Goal: Information Seeking & Learning: Learn about a topic

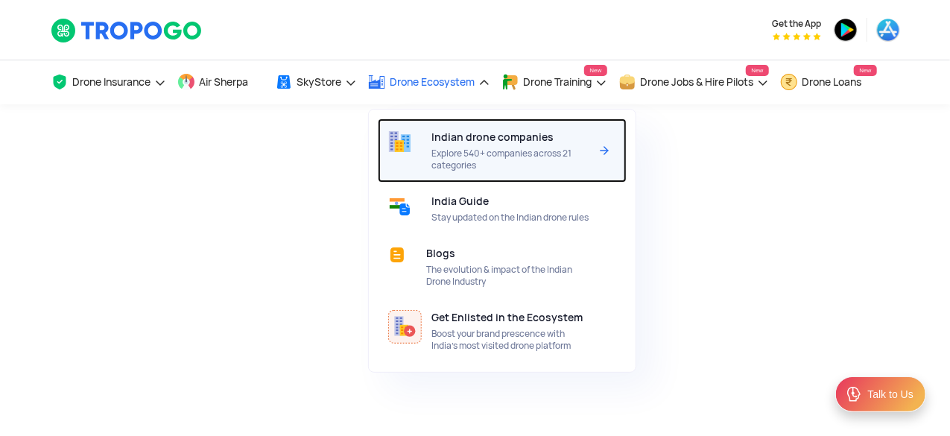
click at [505, 139] on span "Indian drone companies" at bounding box center [493, 137] width 122 height 12
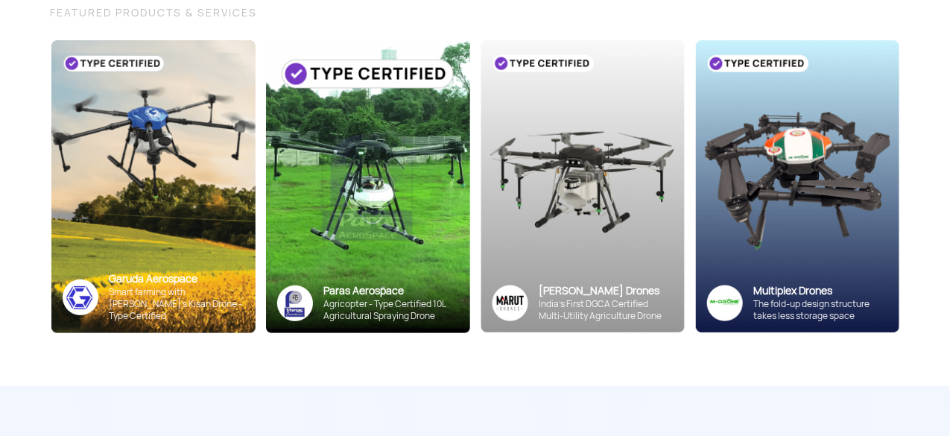
scroll to position [224, 0]
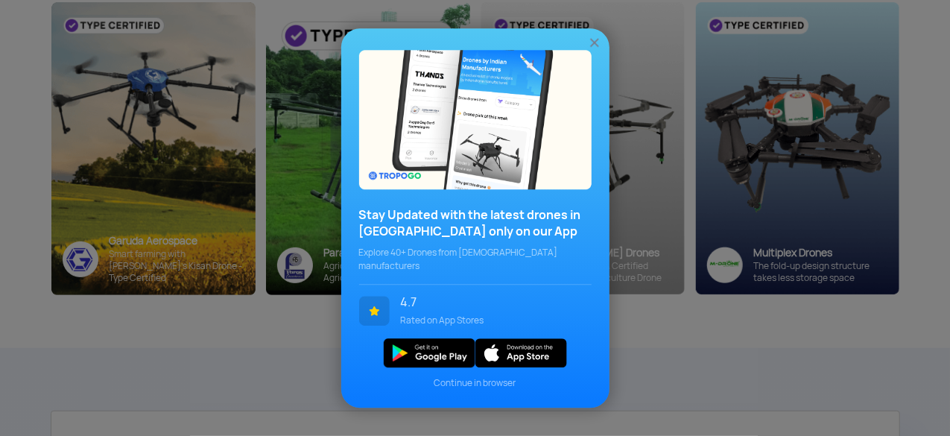
click at [599, 47] on img at bounding box center [594, 42] width 15 height 15
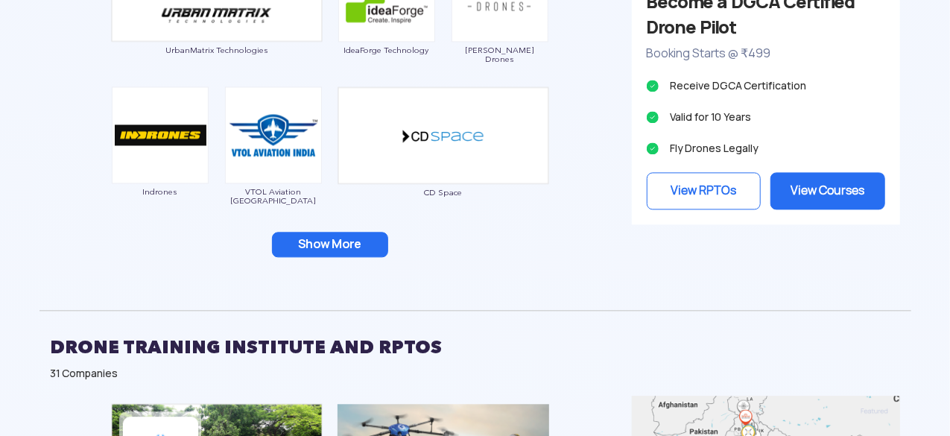
scroll to position [1565, 0]
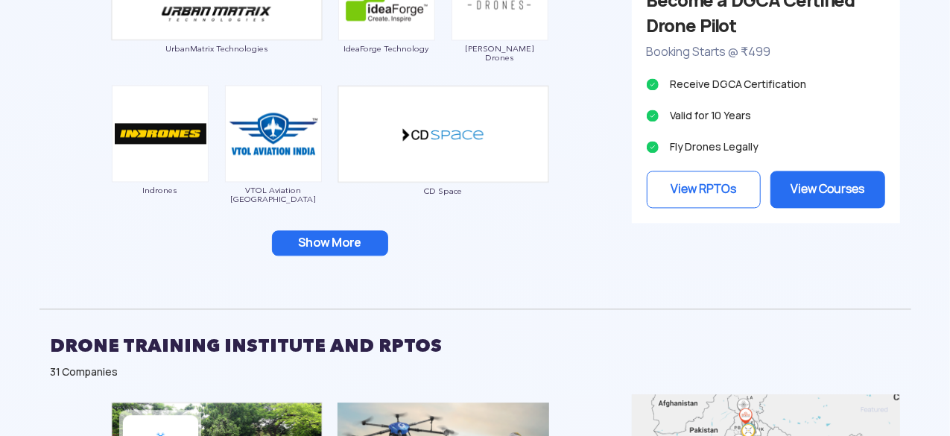
click at [368, 252] on button "Show More" at bounding box center [330, 242] width 116 height 25
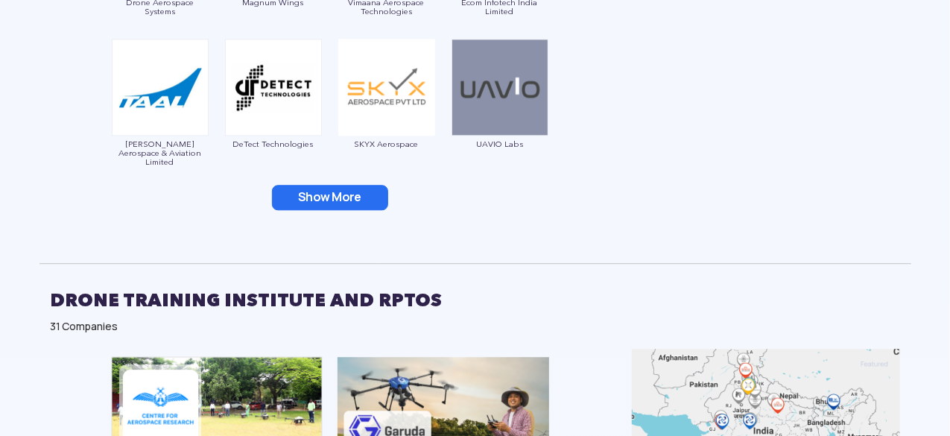
scroll to position [1937, 0]
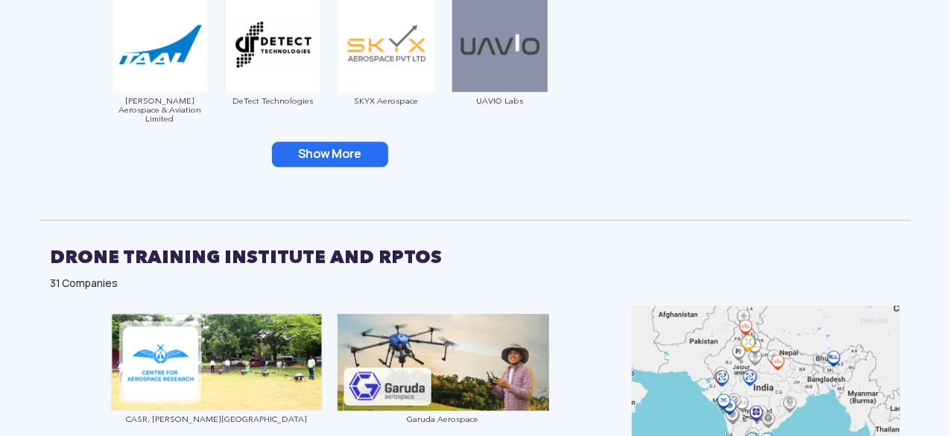
click at [294, 159] on button "Show More" at bounding box center [330, 154] width 116 height 25
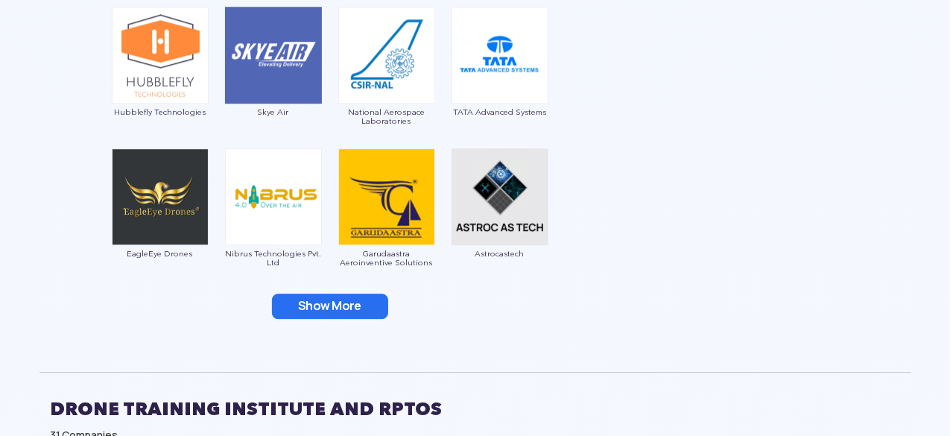
scroll to position [2161, 0]
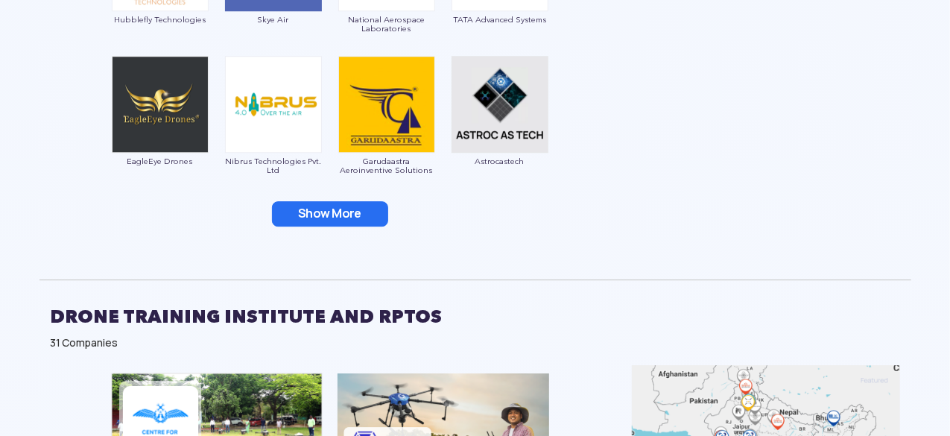
click at [314, 215] on button "Show More" at bounding box center [330, 213] width 116 height 25
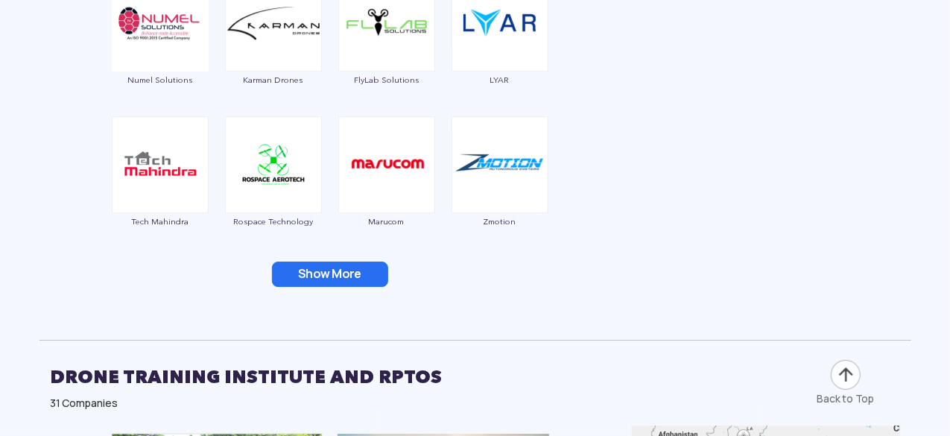
scroll to position [2384, 0]
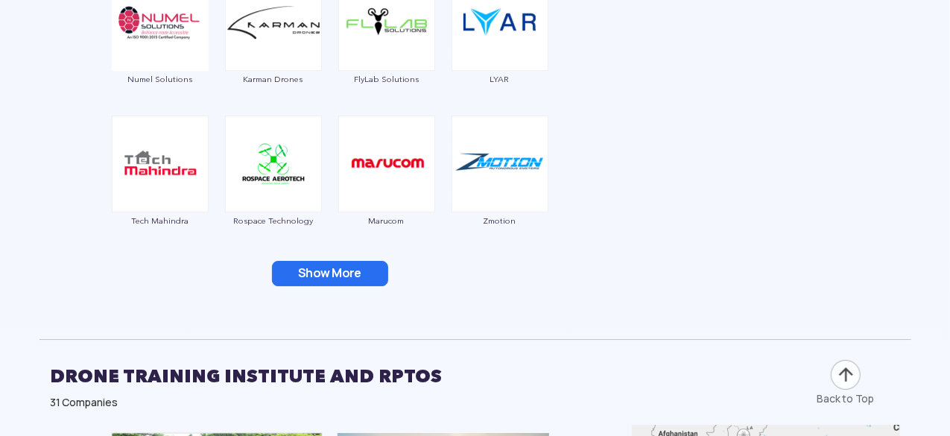
click at [332, 275] on button "Show More" at bounding box center [330, 273] width 116 height 25
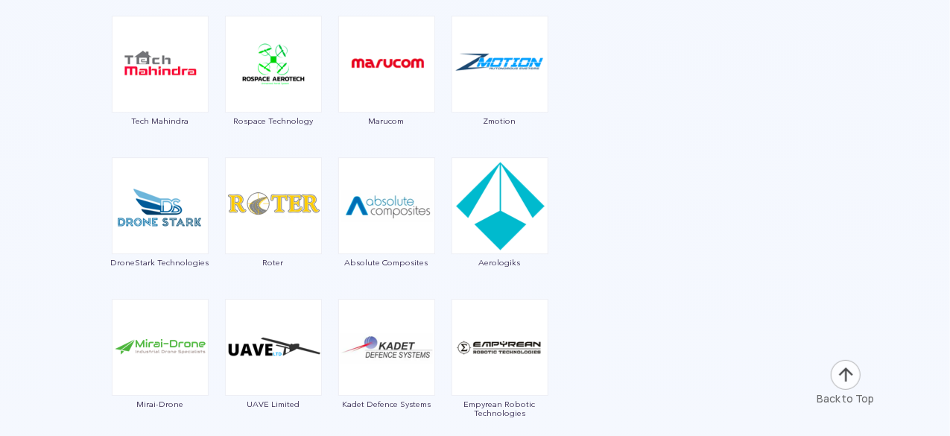
scroll to position [2608, 0]
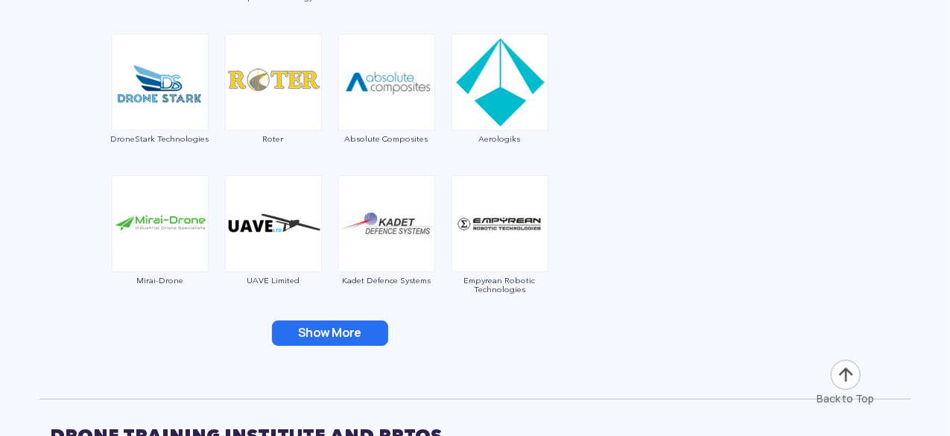
click at [329, 335] on button "Show More" at bounding box center [330, 332] width 116 height 25
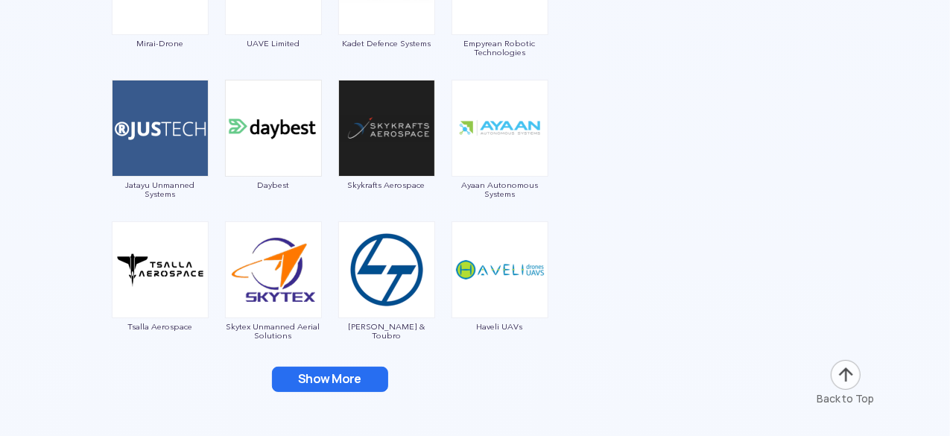
scroll to position [2906, 0]
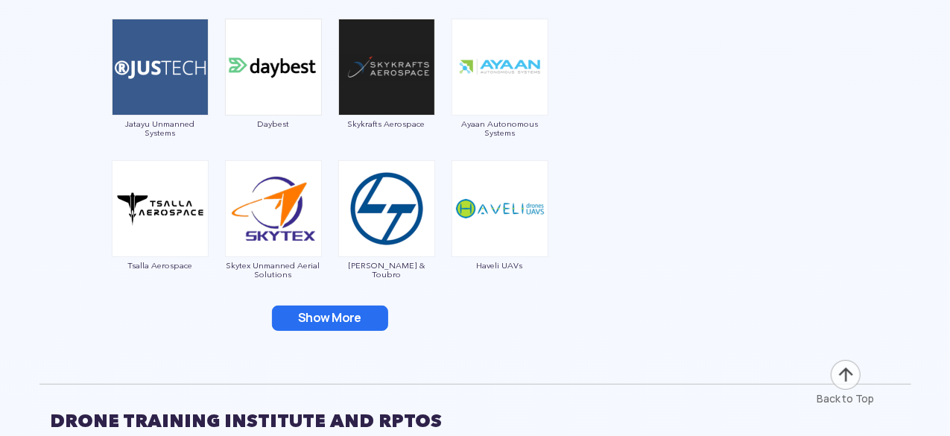
click at [362, 320] on button "Show More" at bounding box center [330, 317] width 116 height 25
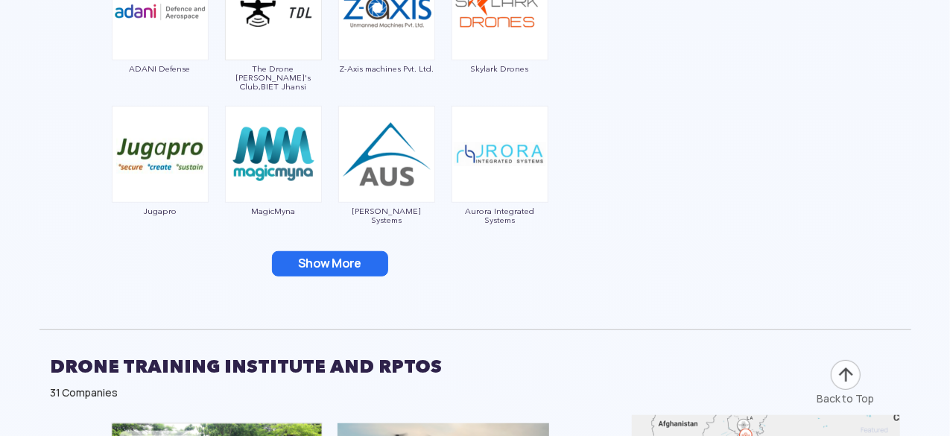
scroll to position [3278, 0]
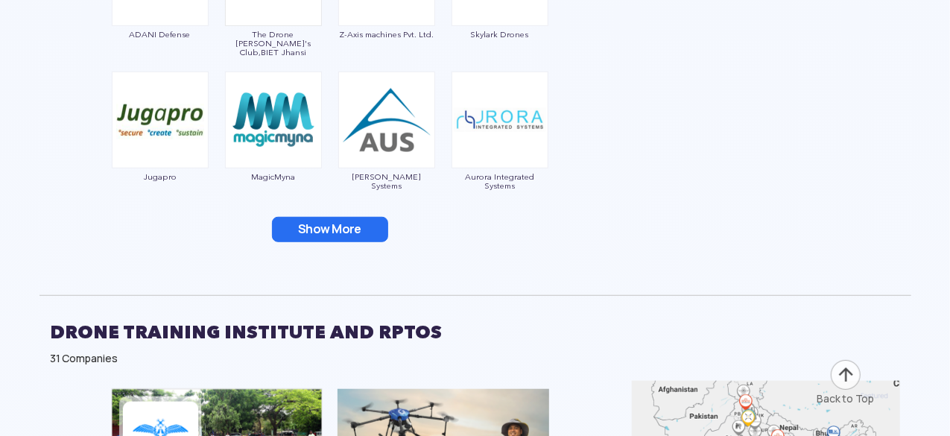
click at [343, 229] on button "Show More" at bounding box center [330, 229] width 116 height 25
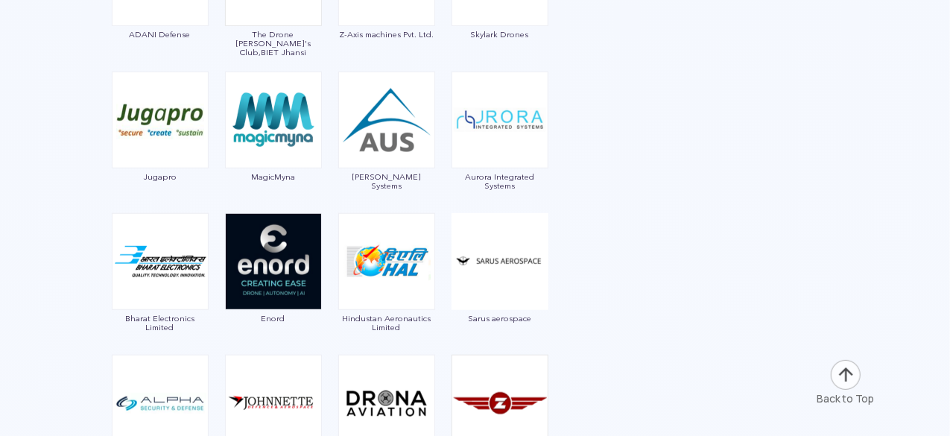
scroll to position [3427, 0]
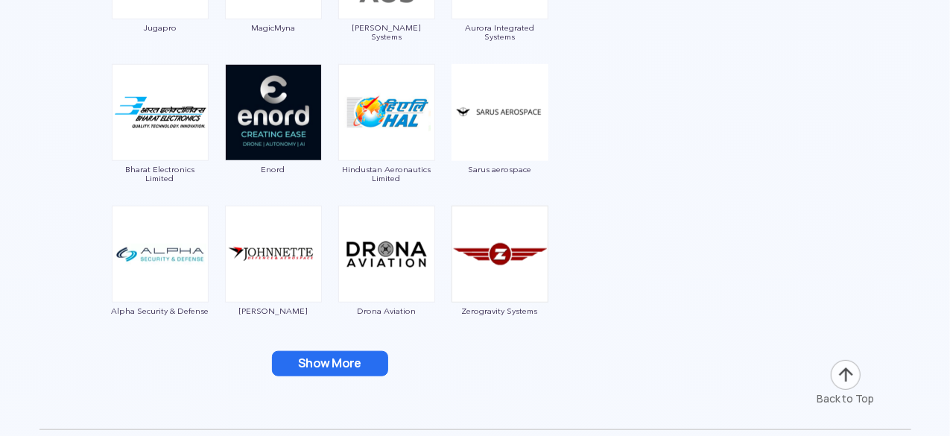
click at [373, 363] on button "Show More" at bounding box center [330, 363] width 116 height 25
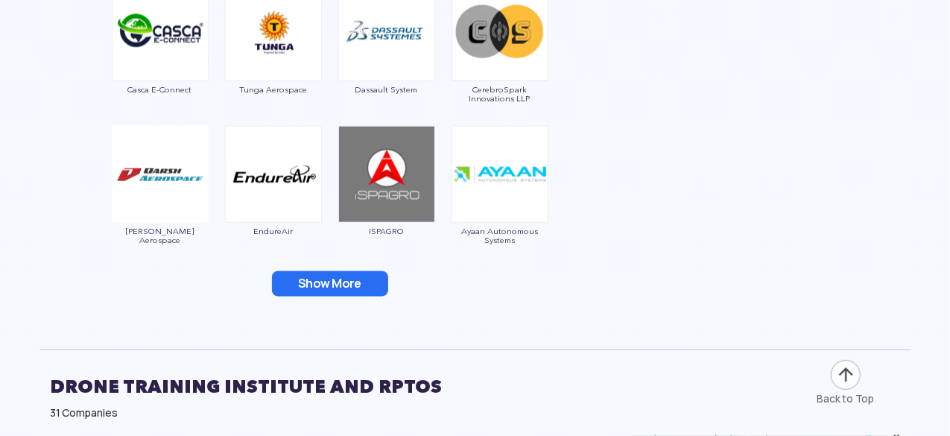
scroll to position [3949, 0]
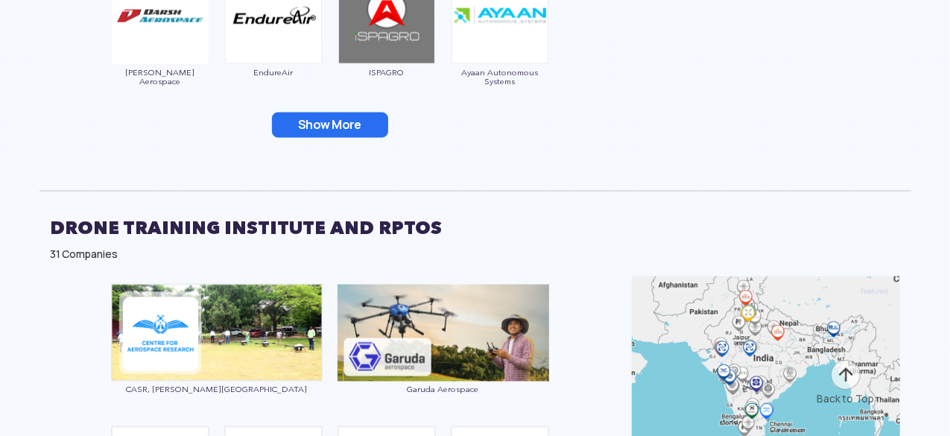
click at [349, 113] on button "Show More" at bounding box center [330, 125] width 116 height 25
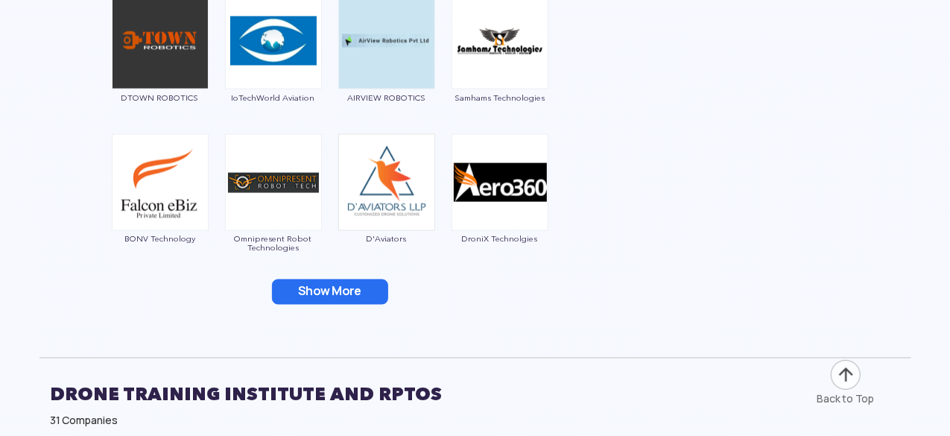
scroll to position [4098, 0]
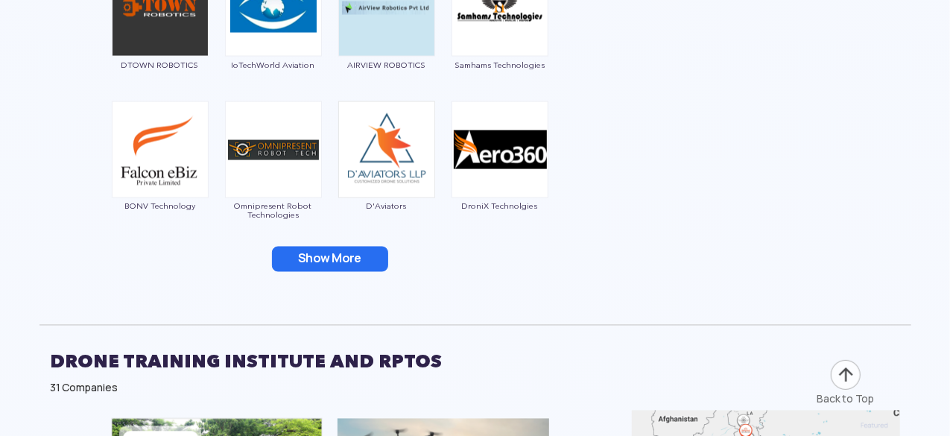
click at [374, 253] on button "Show More" at bounding box center [330, 259] width 116 height 25
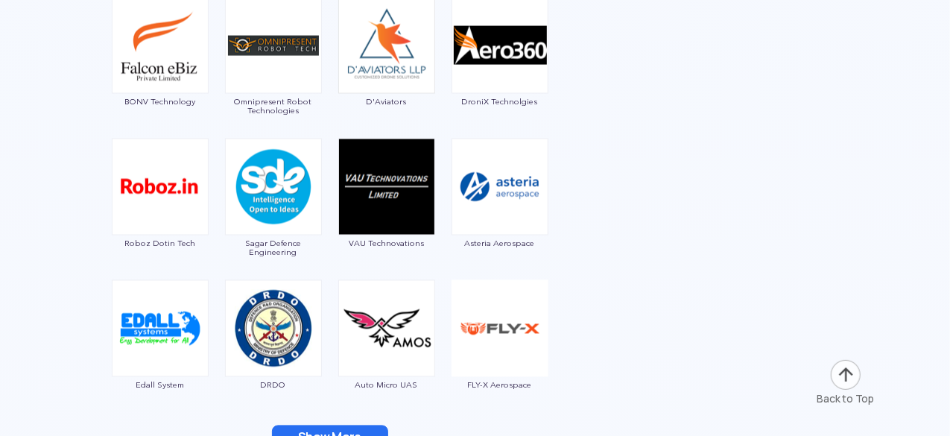
scroll to position [4321, 0]
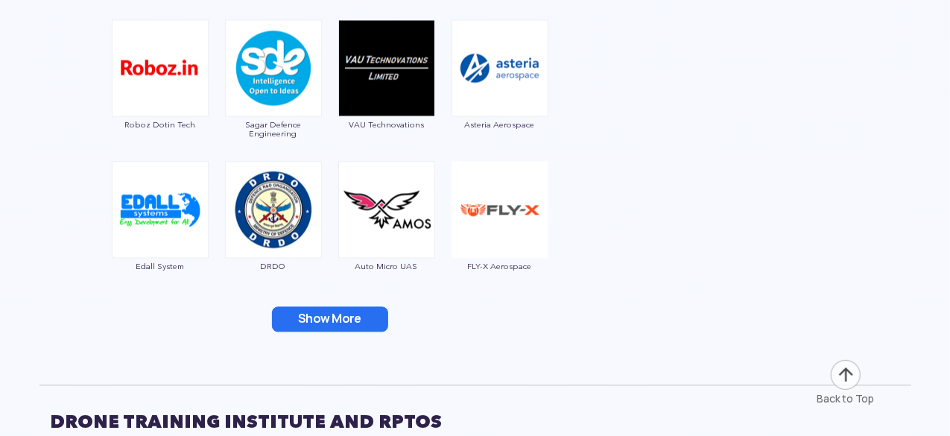
click at [338, 312] on button "Show More" at bounding box center [330, 318] width 116 height 25
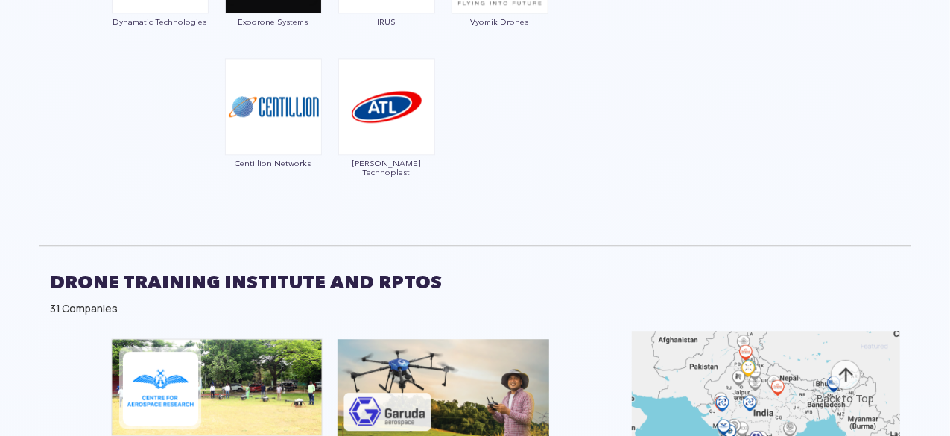
scroll to position [4545, 0]
